Goal: Navigation & Orientation: Understand site structure

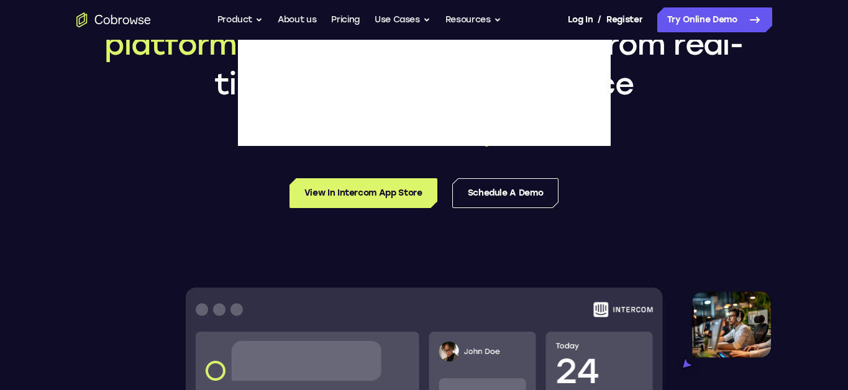
scroll to position [178, 0]
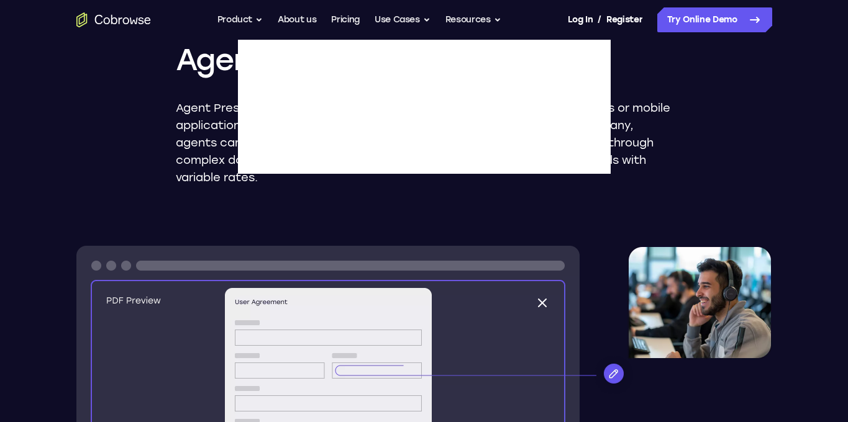
scroll to position [145, 0]
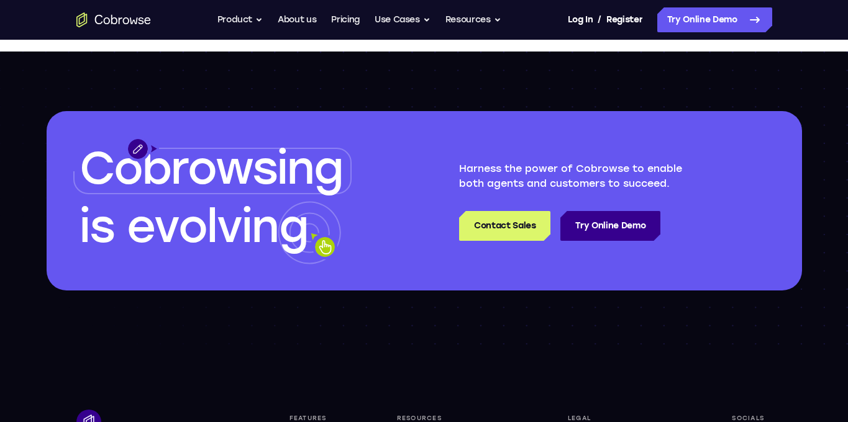
scroll to position [355, 0]
